Goal: Navigation & Orientation: Find specific page/section

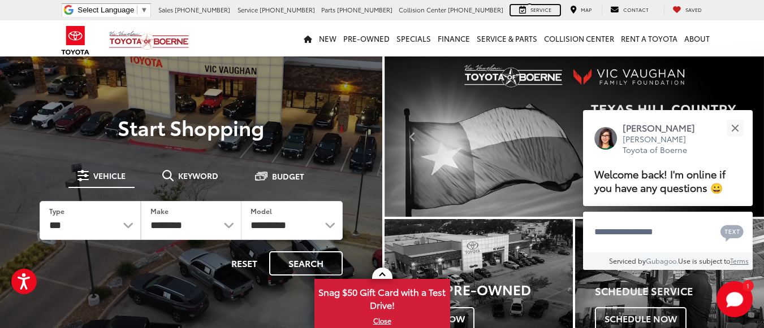
click at [531, 10] on div "Service" at bounding box center [534, 10] width 49 height 10
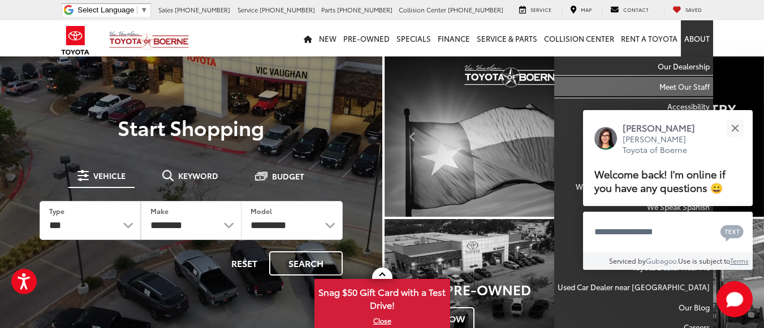
click at [687, 85] on link "Meet Our Staff" at bounding box center [633, 87] width 159 height 20
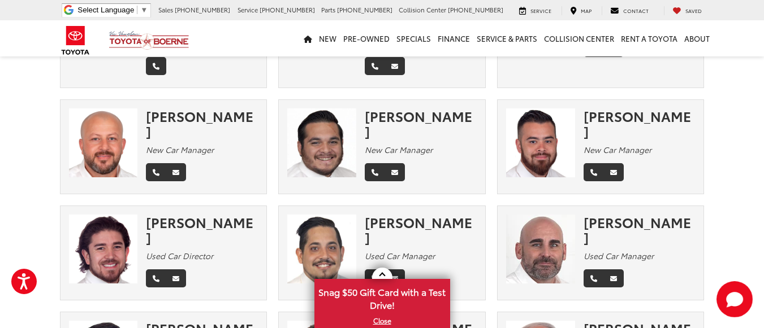
scroll to position [170, 0]
